Goal: Find specific page/section: Find specific page/section

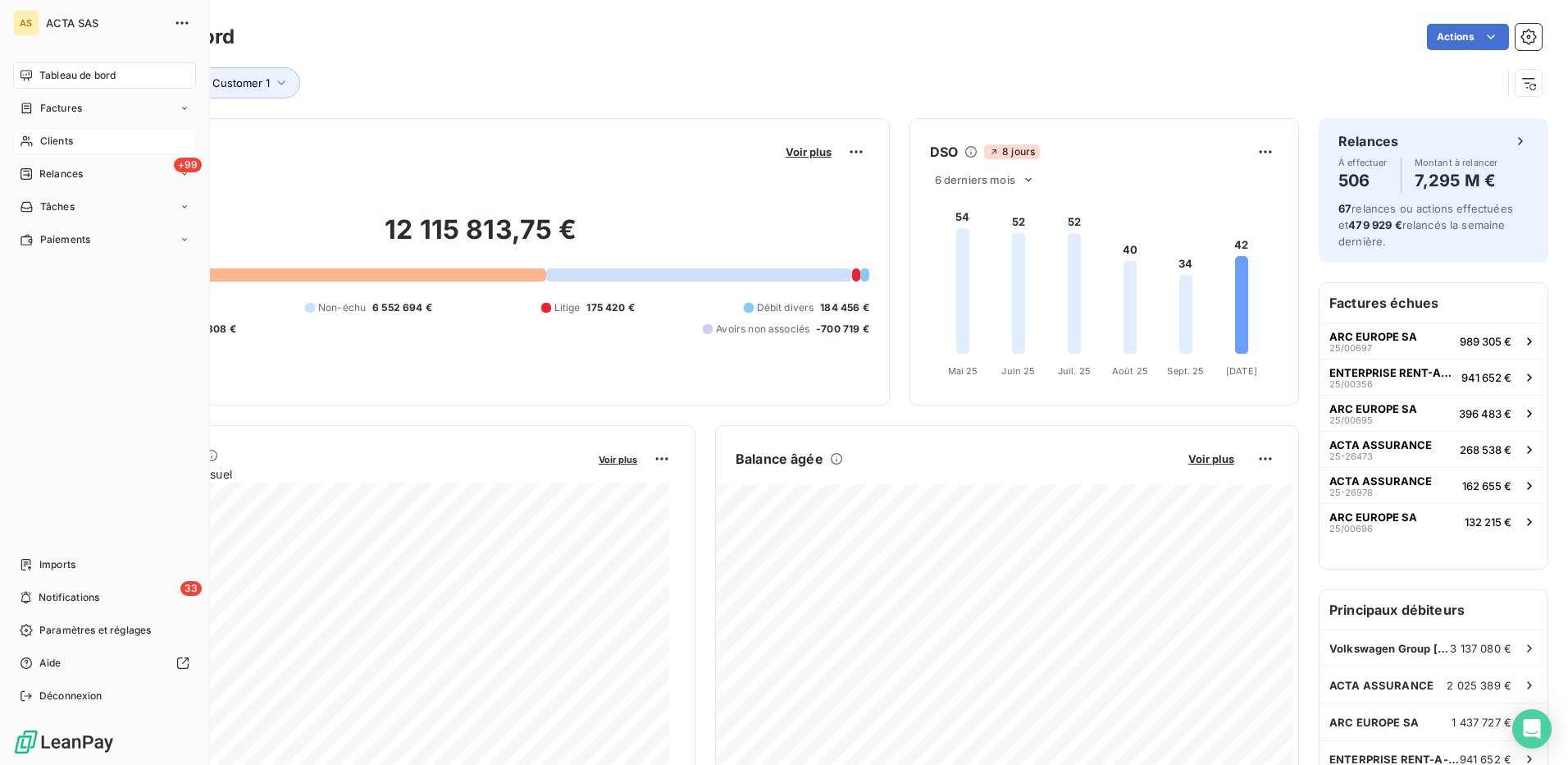
click at [72, 141] on span "Clients" at bounding box center [57, 141] width 33 height 14
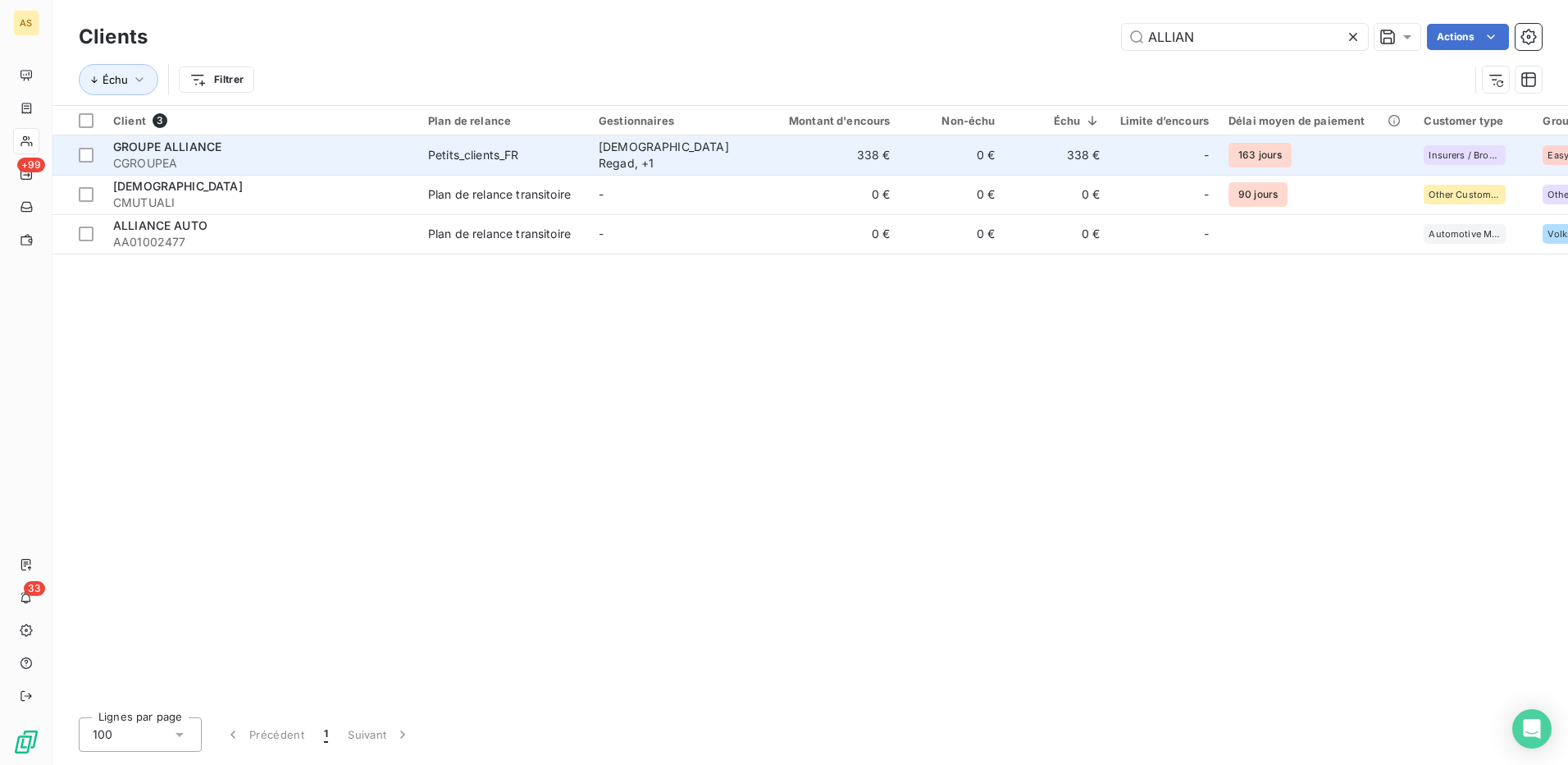
type input "ALLIAN"
click at [545, 149] on span "Petits_clients_FR" at bounding box center [504, 155] width 151 height 16
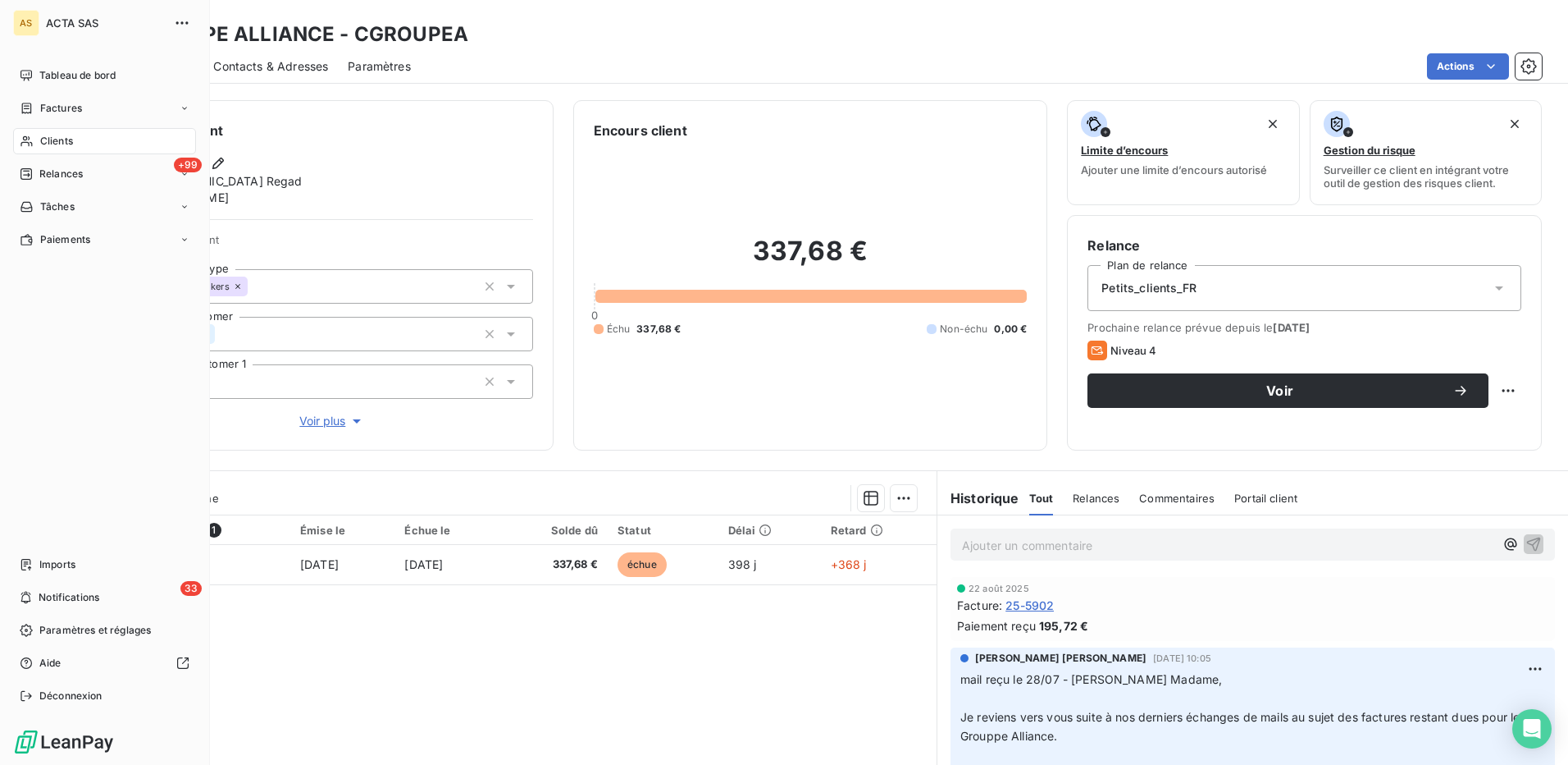
click at [59, 140] on span "Clients" at bounding box center [57, 141] width 33 height 14
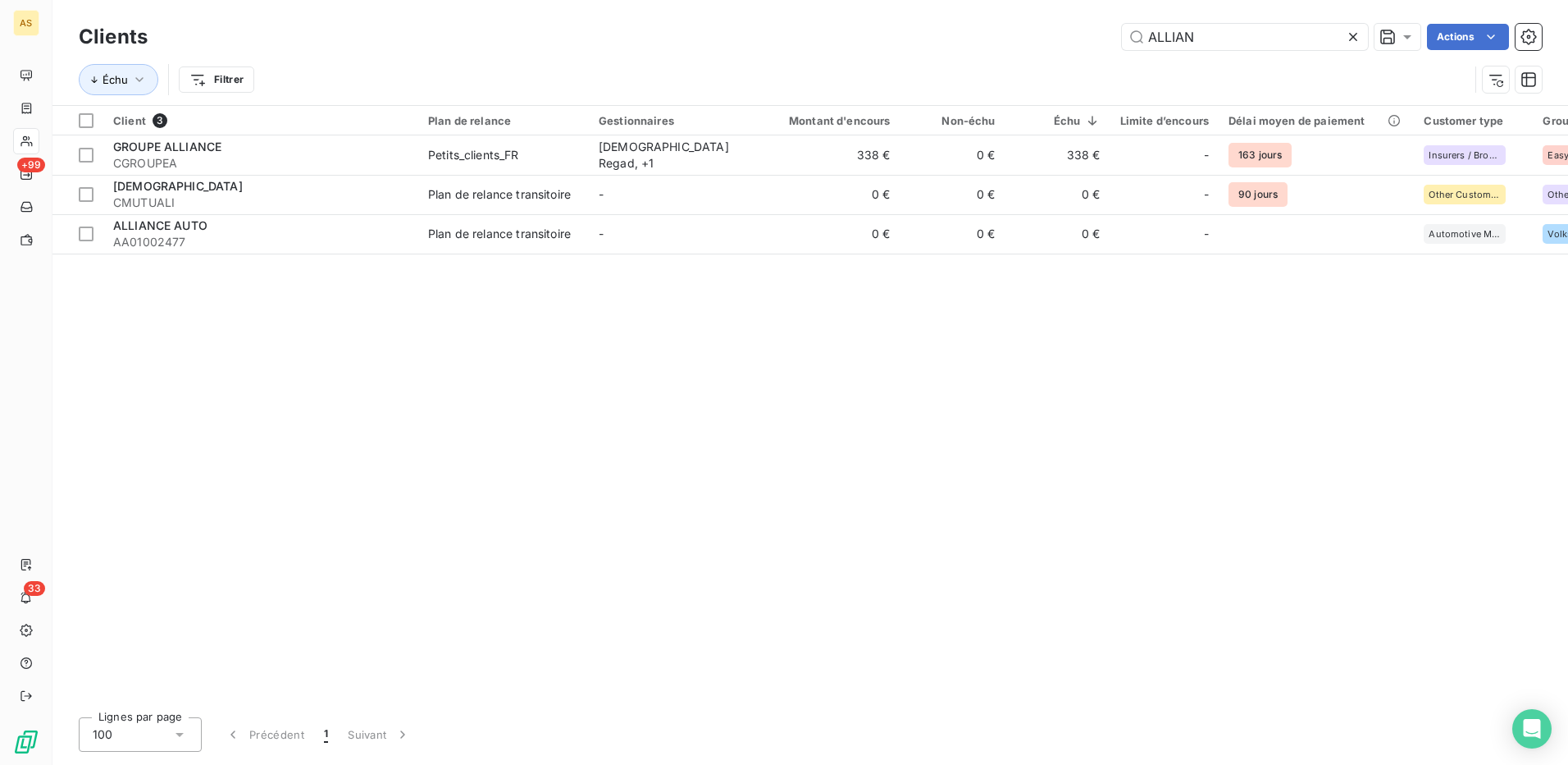
drag, startPoint x: 1199, startPoint y: 43, endPoint x: 1143, endPoint y: 23, distance: 59.5
click at [1143, 23] on div "Clients ALLIAN Actions" at bounding box center [810, 37] width 1463 height 34
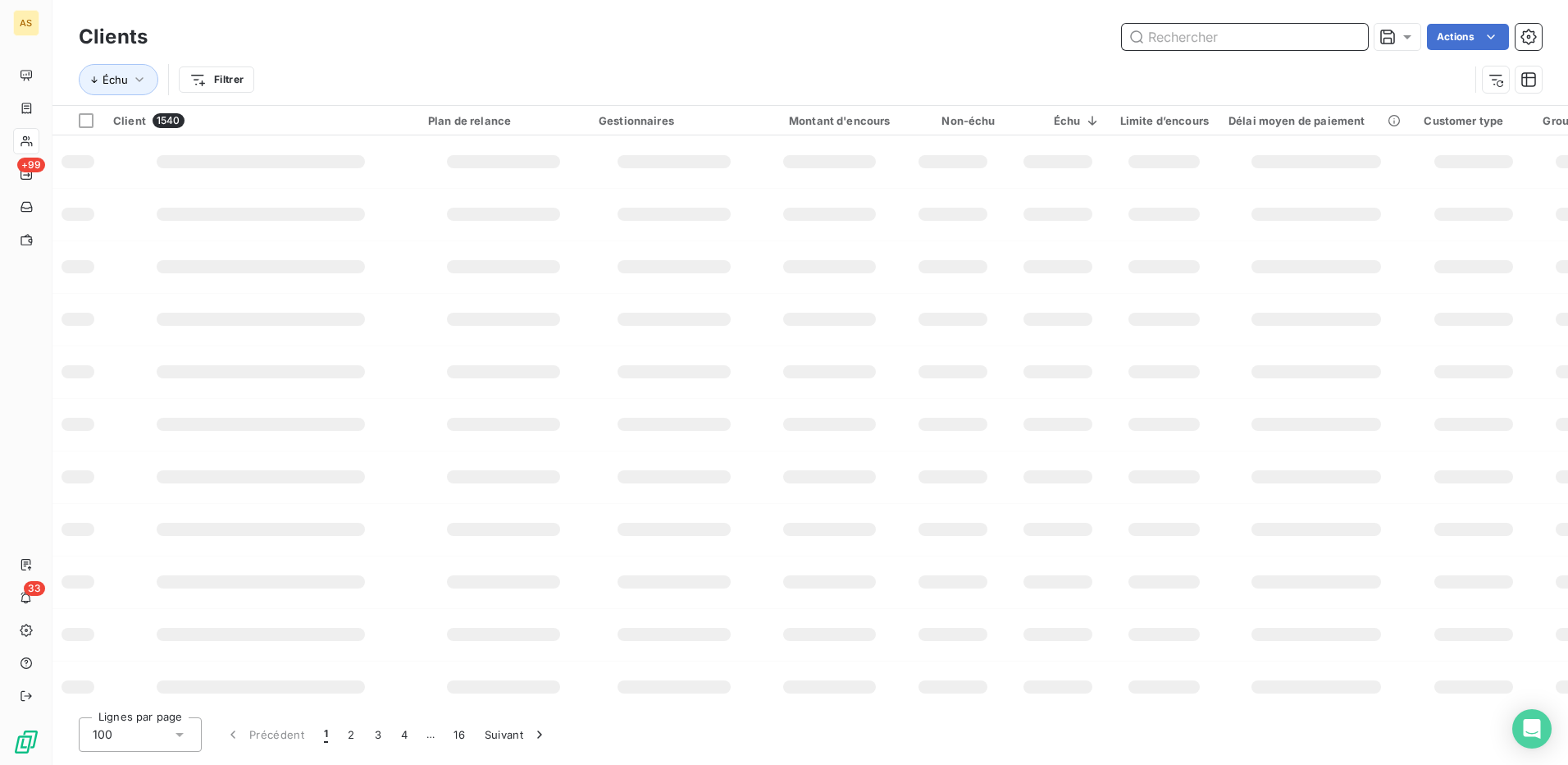
click at [1194, 33] on input "text" at bounding box center [1245, 36] width 246 height 26
type input "GETAR"
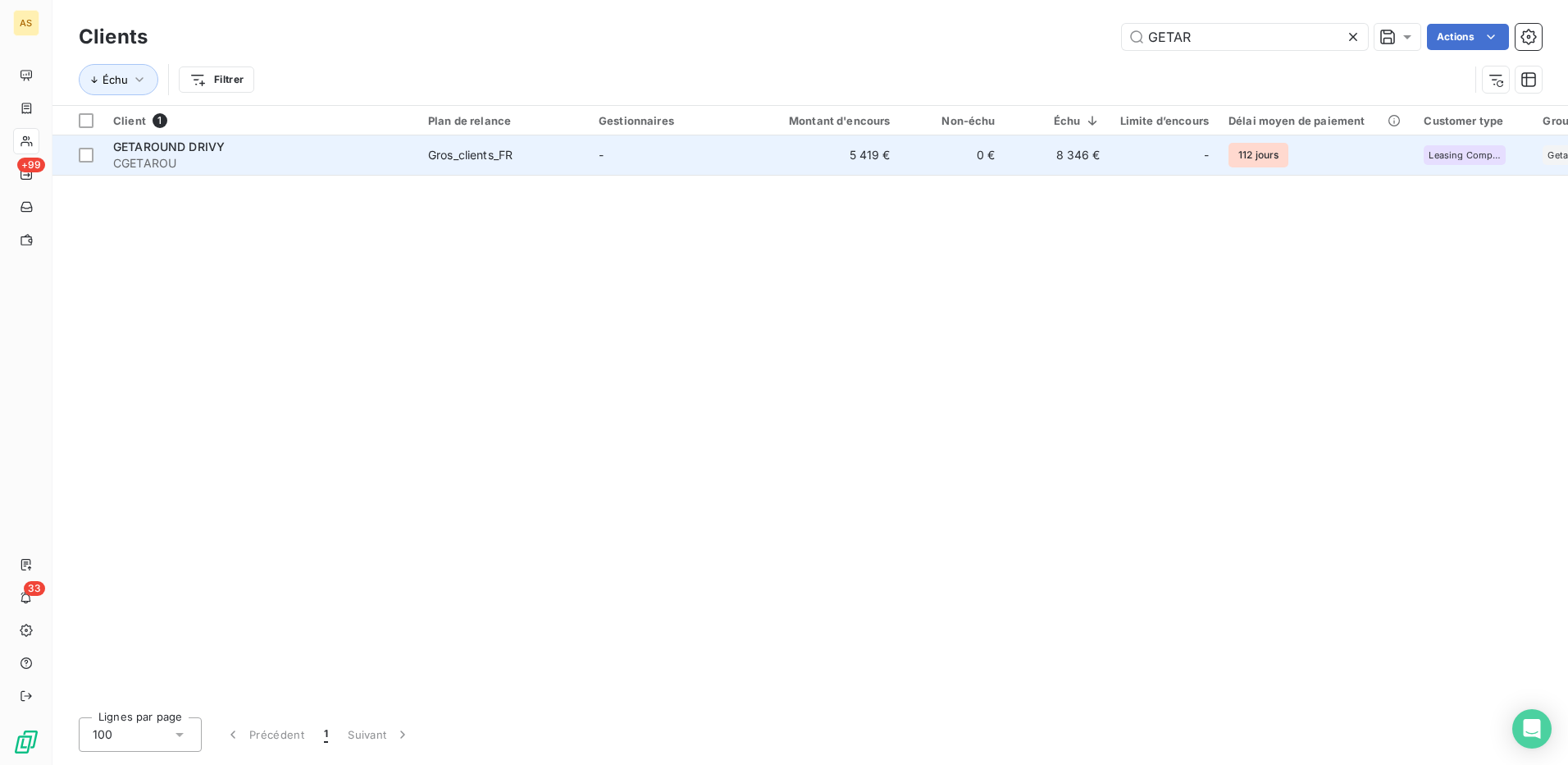
click at [445, 154] on div "Gros_clients_FR" at bounding box center [470, 155] width 84 height 16
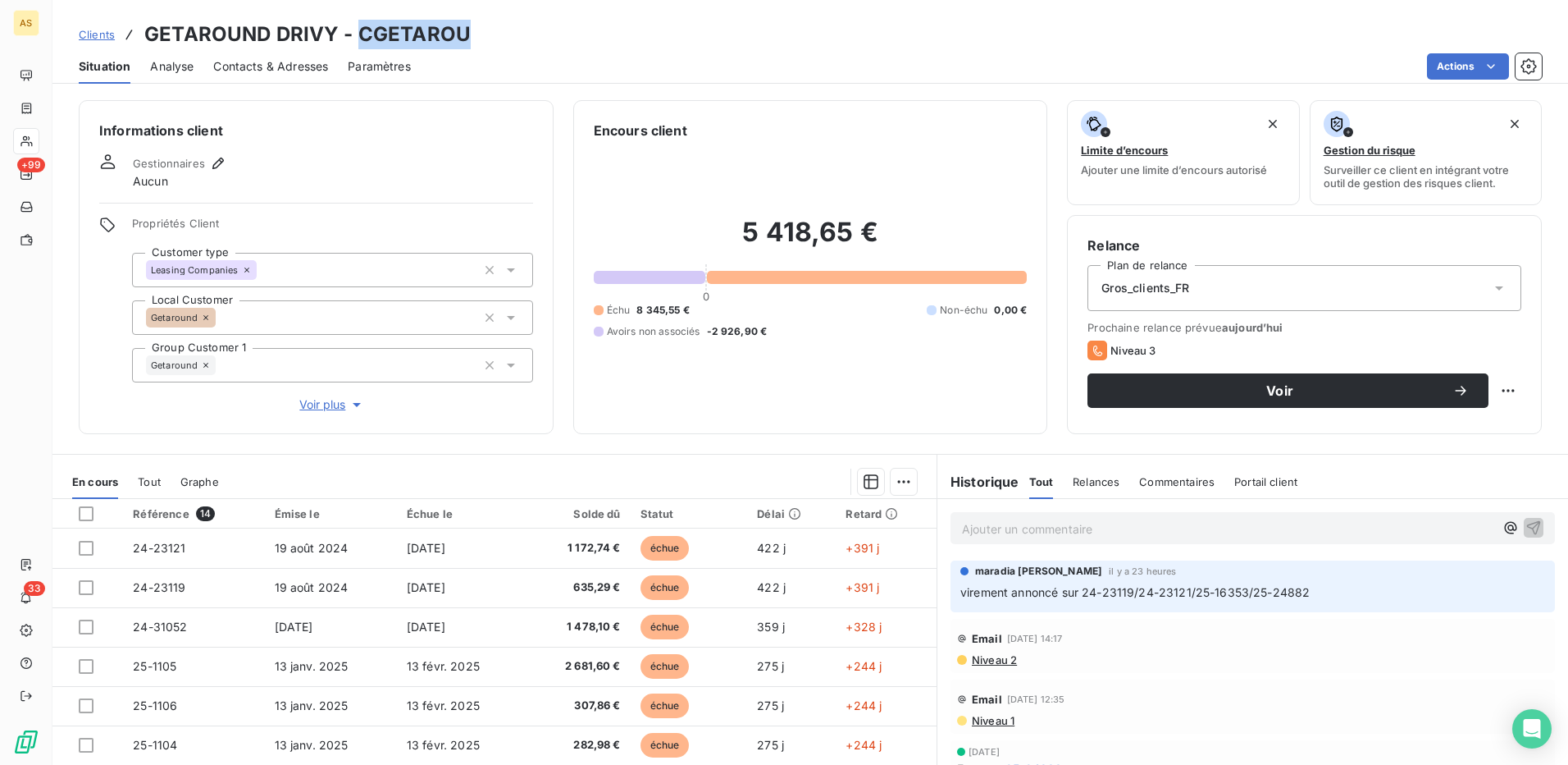
drag, startPoint x: 465, startPoint y: 27, endPoint x: 356, endPoint y: 30, distance: 109.0
click at [356, 30] on h3 "GETAROUND DRIVY - CGETAROU" at bounding box center [308, 34] width 327 height 30
copy h3 "CGETAROU"
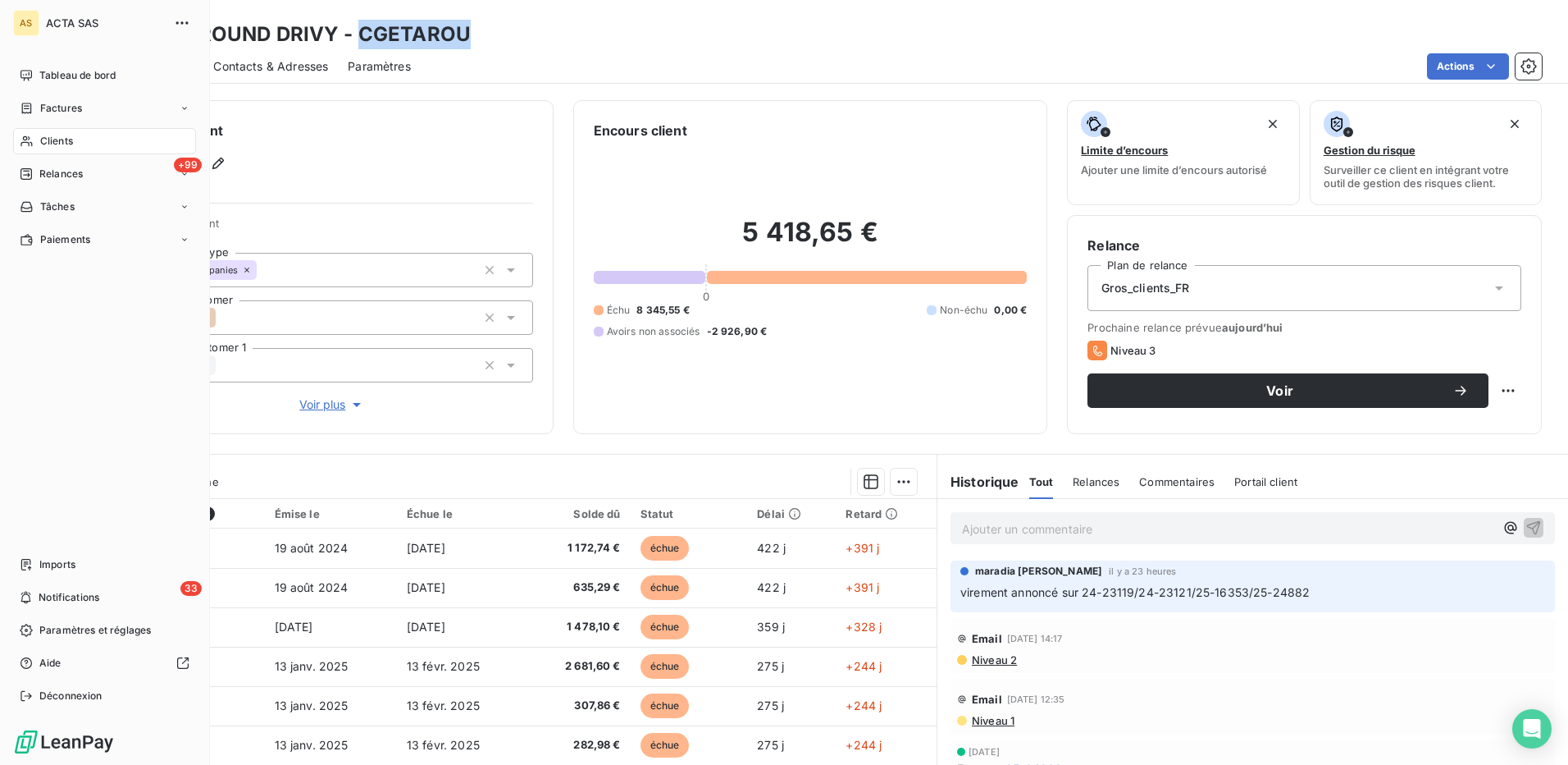
click at [46, 135] on span "Clients" at bounding box center [57, 141] width 33 height 14
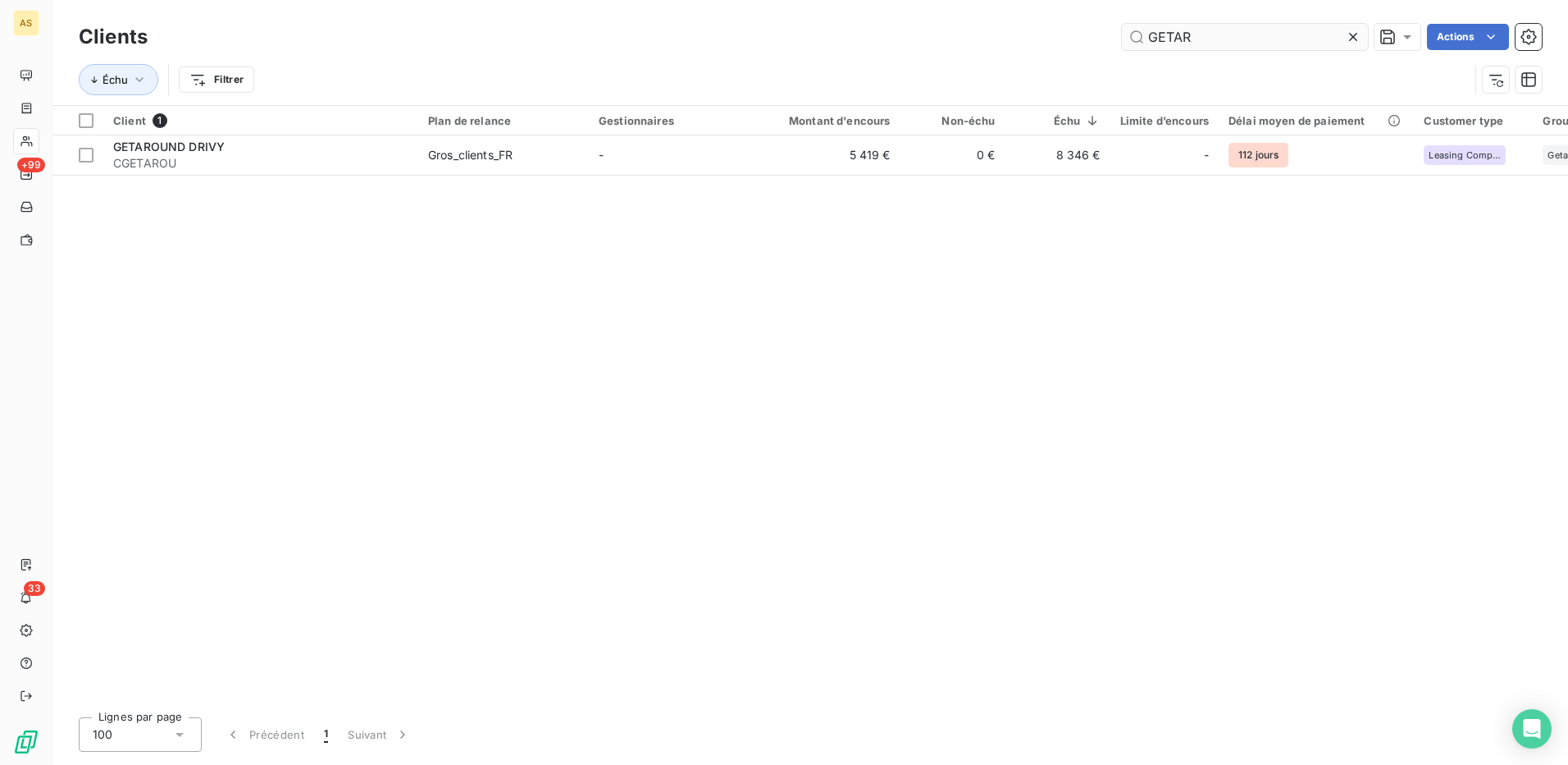
drag, startPoint x: 1198, startPoint y: 35, endPoint x: 1125, endPoint y: 27, distance: 73.4
click at [1135, 29] on input "GETAR" at bounding box center [1245, 36] width 246 height 26
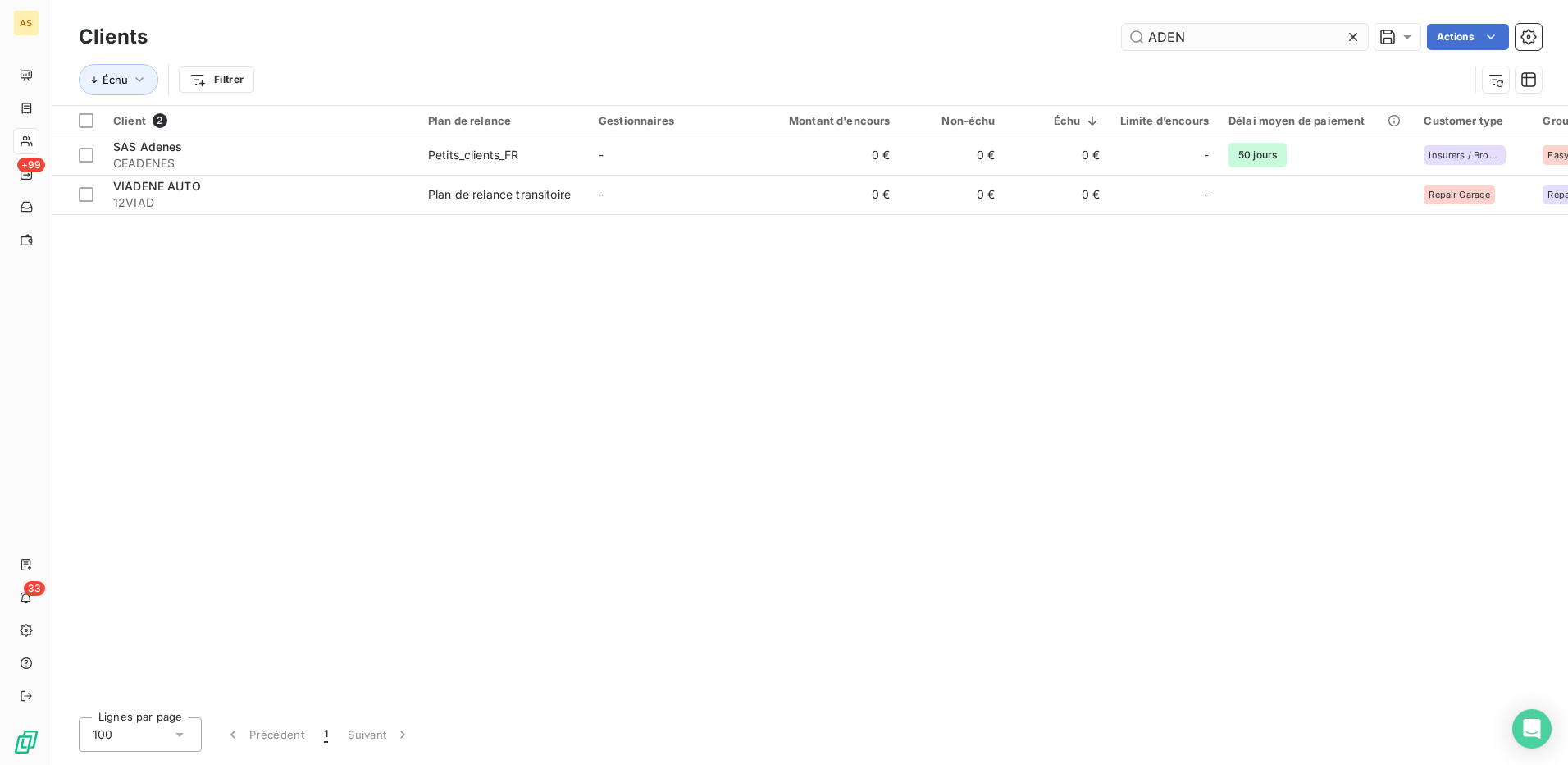
drag, startPoint x: 1193, startPoint y: 37, endPoint x: 1135, endPoint y: 44, distance: 58.4
click at [1135, 44] on input "ADEN" at bounding box center [1245, 36] width 246 height 26
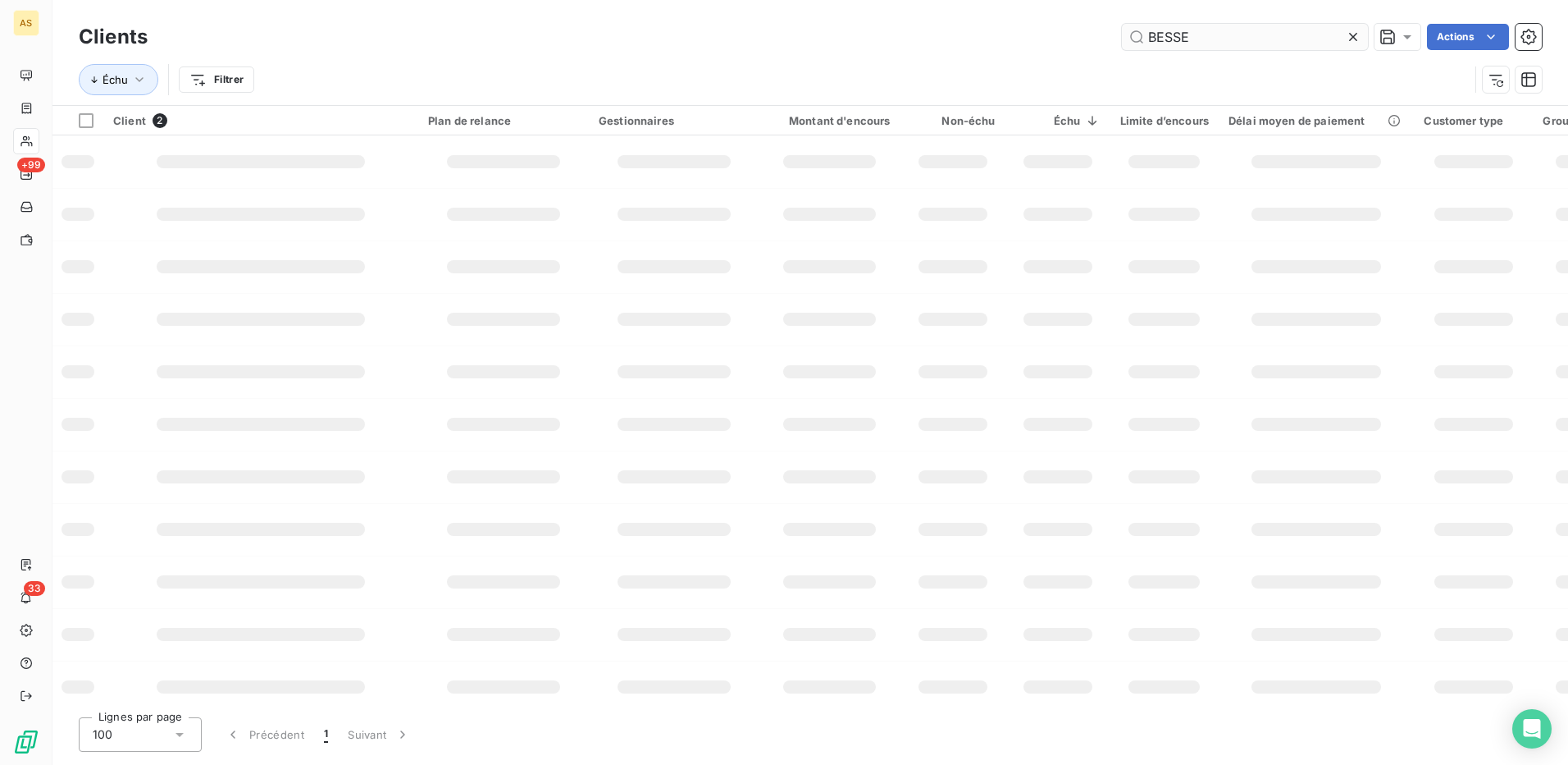
type input "BESSE"
